Goal: Communication & Community: Answer question/provide support

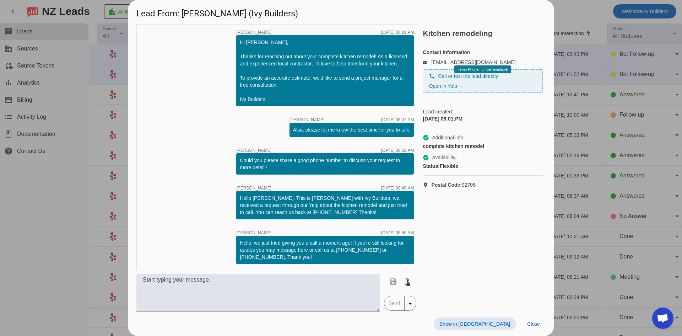
scroll to position [712, 0]
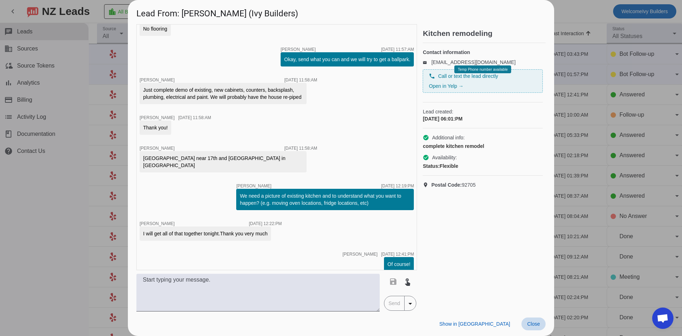
click at [530, 318] on span at bounding box center [533, 323] width 24 height 13
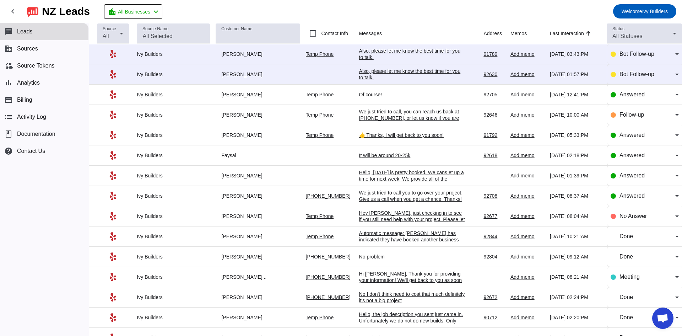
click at [363, 69] on div "Also, please let me know the best time for you to talk.​" at bounding box center [412, 74] width 107 height 13
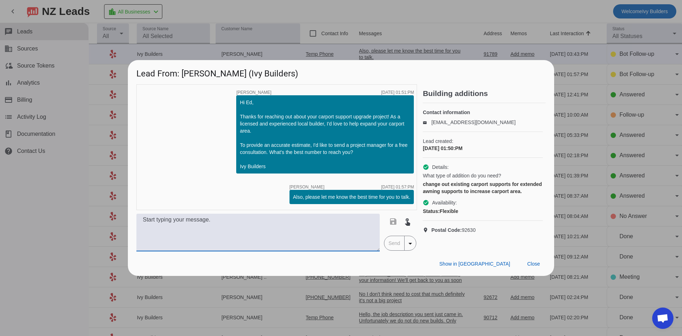
click at [294, 226] on textarea at bounding box center [257, 232] width 243 height 38
paste textarea "Hello! We can definitely help, I’m not sure if you saw our $10,000 job minimum …"
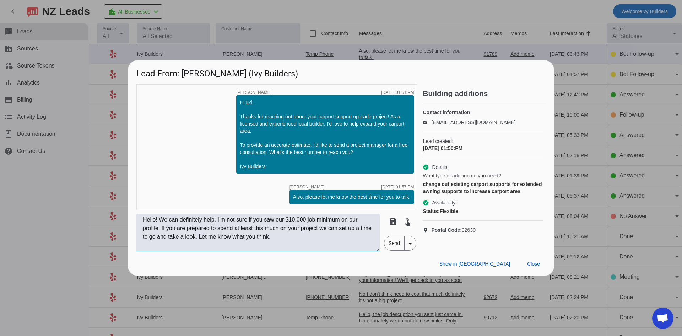
drag, startPoint x: 217, startPoint y: 218, endPoint x: 286, endPoint y: 221, distance: 68.6
click at [286, 221] on textarea "Hello! We can definitely help, I’m not sure if you saw our $10,000 job minimum …" at bounding box center [257, 232] width 243 height 38
drag, startPoint x: 168, startPoint y: 229, endPoint x: 201, endPoint y: 227, distance: 33.5
click at [201, 227] on textarea "Hello! We can definitely help, I did just want to let you know we do have a $10…" at bounding box center [257, 232] width 243 height 38
type textarea "Hello! We can definitely help, I did just want to let you know we do have a $10…"
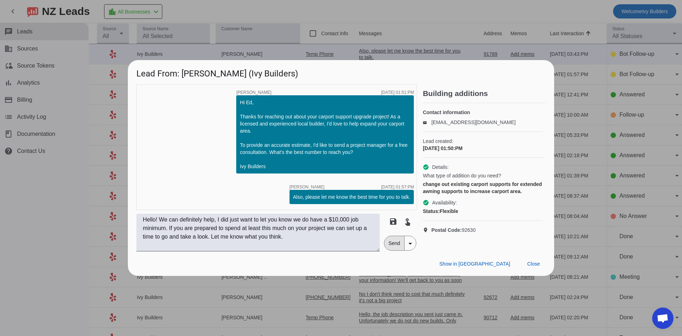
click at [394, 249] on span "Send" at bounding box center [394, 243] width 20 height 14
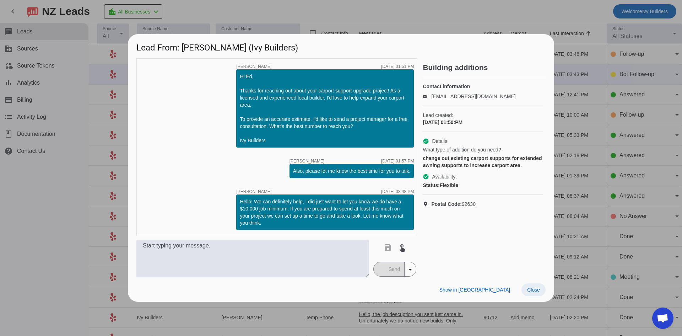
click at [538, 287] on span "Close" at bounding box center [533, 290] width 13 height 6
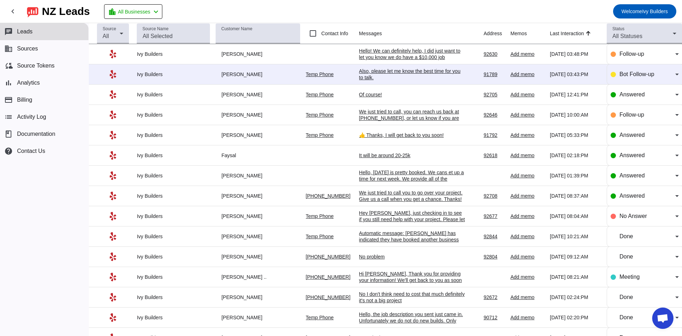
click at [370, 76] on div "Also, please let me know the best time for you to talk.​" at bounding box center [412, 74] width 107 height 13
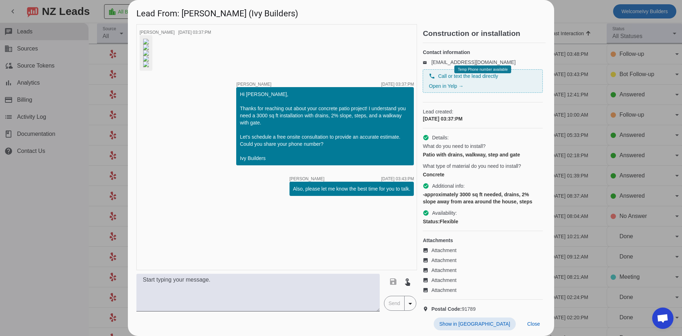
scroll to position [145, 0]
click at [455, 80] on span "Call or text the lead directly" at bounding box center [468, 75] width 60 height 7
click at [530, 327] on span at bounding box center [533, 323] width 24 height 13
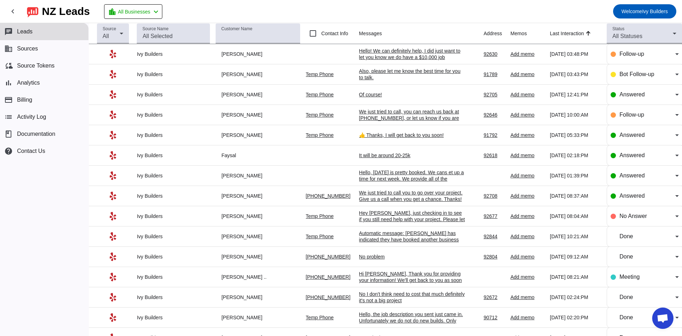
click at [459, 26] on th "Messages" at bounding box center [421, 33] width 125 height 21
click at [33, 214] on div "chat Leads business Sources cloud_sync Source Tokens bar_chart Analytics paymen…" at bounding box center [44, 179] width 88 height 313
click at [365, 94] on div "Of course!" at bounding box center [412, 94] width 107 height 6
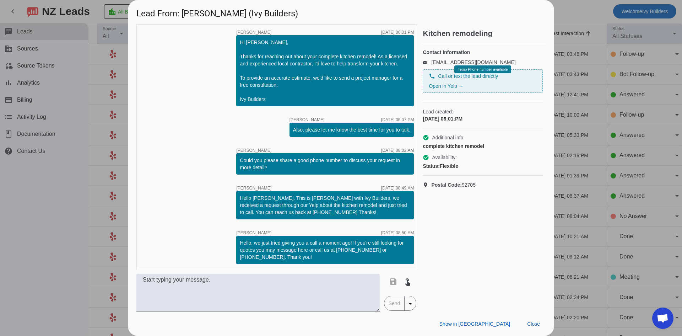
scroll to position [712, 0]
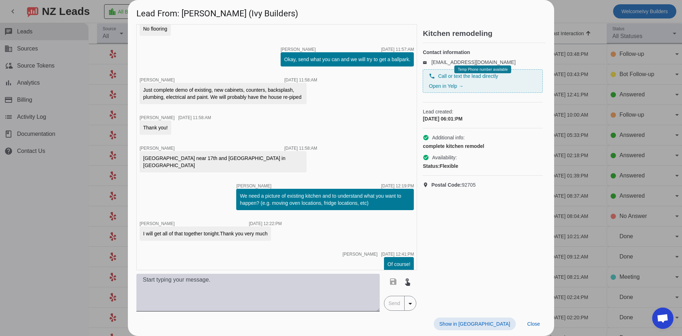
click at [273, 287] on textarea at bounding box center [257, 292] width 243 height 38
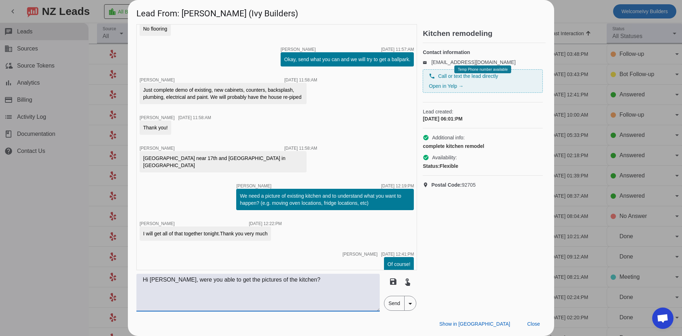
type textarea "Hi [PERSON_NAME], were you able to get the pictures of the kitchen?"
click at [390, 303] on span "Send" at bounding box center [394, 303] width 20 height 14
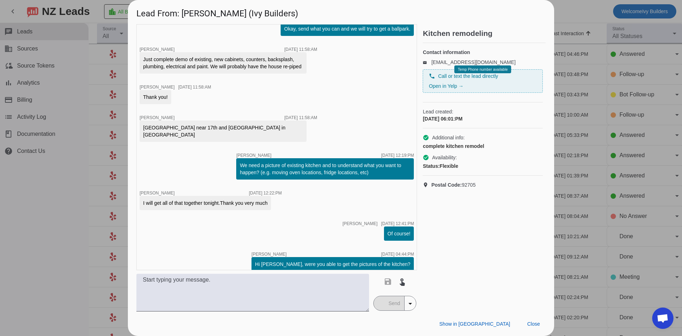
scroll to position [774, 0]
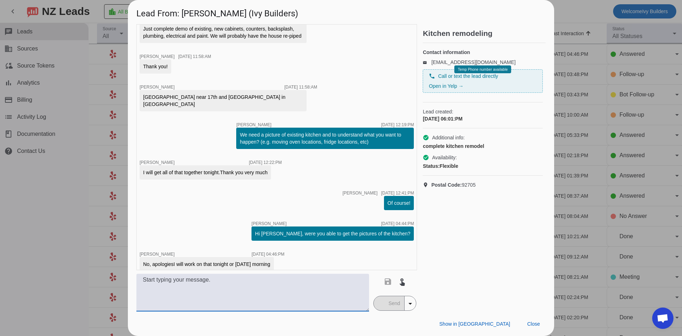
click at [320, 291] on textarea at bounding box center [252, 292] width 233 height 38
type textarea "n"
type textarea "No problem at all! Looking forward to hearing from you, have a nice day!"
click at [389, 305] on span "Send" at bounding box center [394, 303] width 20 height 14
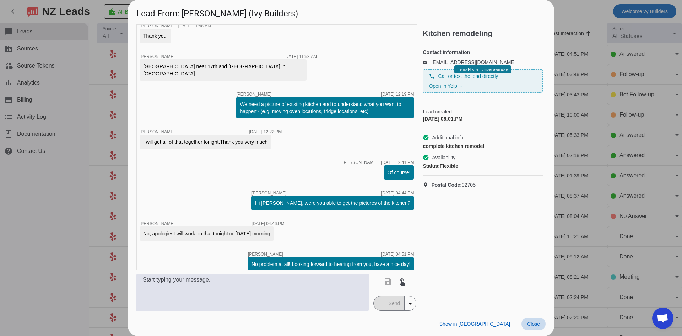
click at [533, 323] on span "Close" at bounding box center [533, 324] width 13 height 6
